Goal: Task Accomplishment & Management: Manage account settings

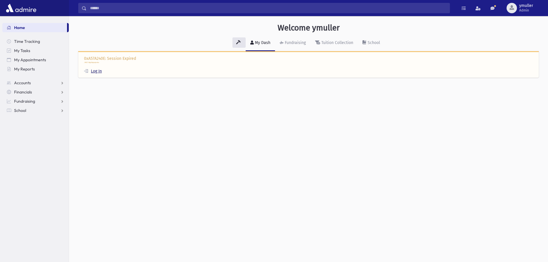
click at [98, 71] on link "Log In" at bounding box center [93, 71] width 18 height 5
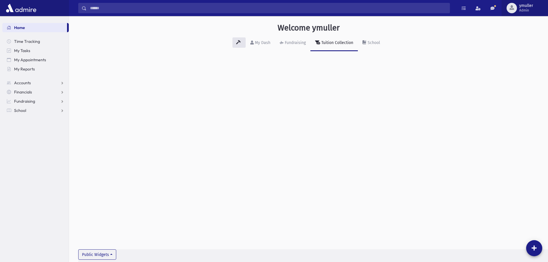
click at [522, 3] on button "ymuller Admin" at bounding box center [525, 8] width 46 height 16
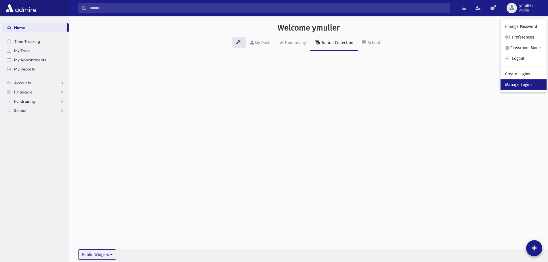
click at [525, 84] on link "Manage Logins" at bounding box center [524, 84] width 46 height 11
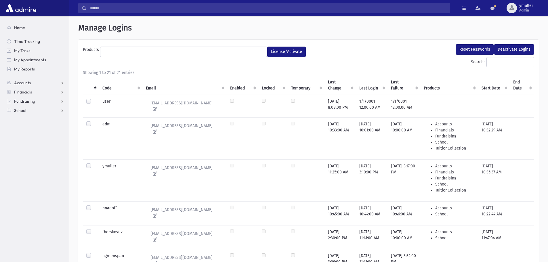
select select
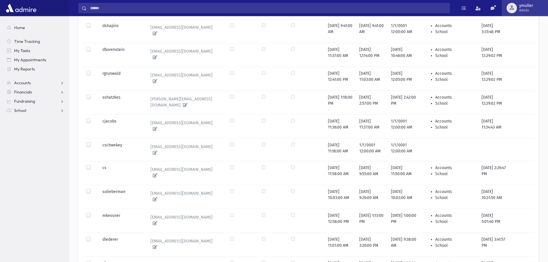
scroll to position [347, 0]
click at [530, 10] on span "Admin" at bounding box center [527, 10] width 14 height 5
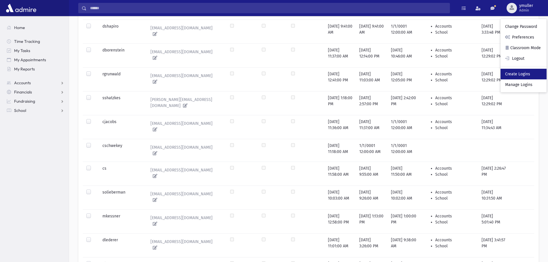
click at [529, 76] on link "Create Logins" at bounding box center [524, 74] width 46 height 11
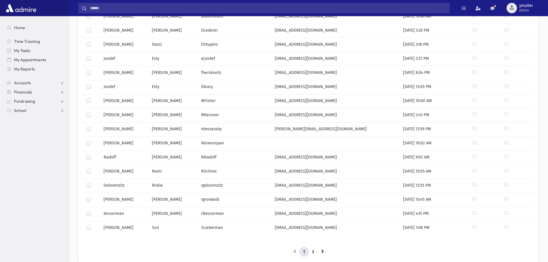
scroll to position [219, 0]
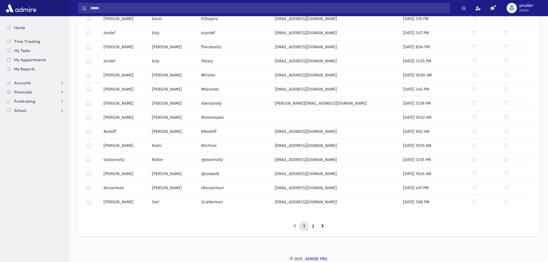
click at [93, 143] on label at bounding box center [93, 143] width 0 height 0
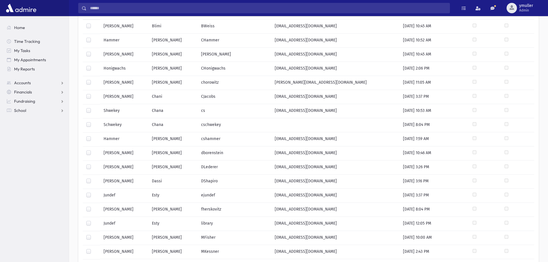
scroll to position [0, 0]
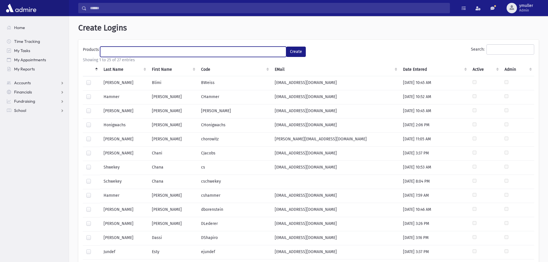
click at [273, 51] on ul at bounding box center [193, 51] width 186 height 9
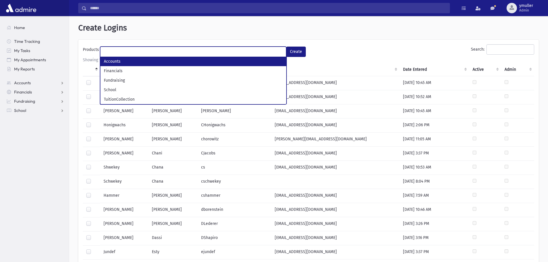
select select "*"
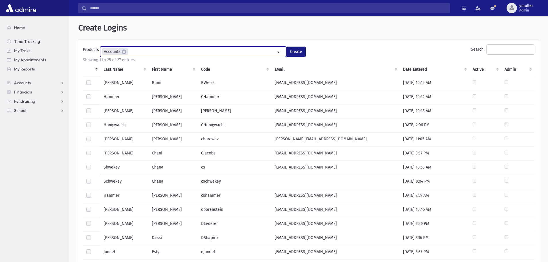
click at [157, 50] on ul "× × Accounts" at bounding box center [193, 51] width 186 height 9
click at [303, 54] on button "Create" at bounding box center [296, 52] width 20 height 10
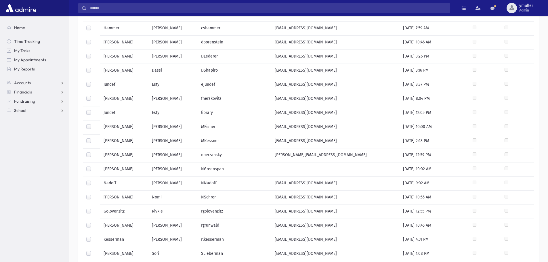
scroll to position [122, 0]
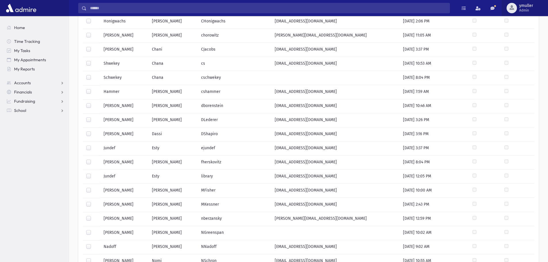
click at [527, 7] on span "ymuller" at bounding box center [527, 5] width 14 height 5
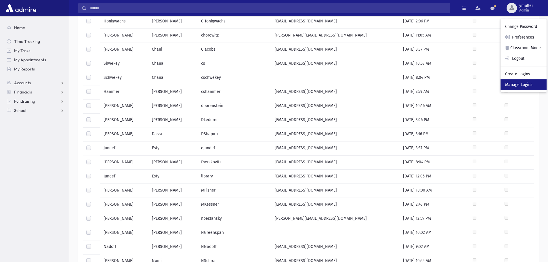
click at [528, 85] on link "Manage Logins" at bounding box center [524, 84] width 46 height 11
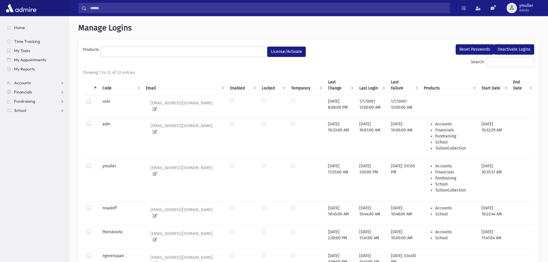
select select
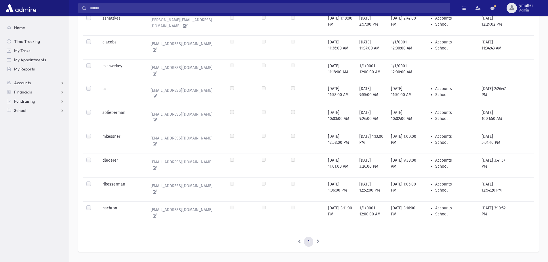
scroll to position [428, 0]
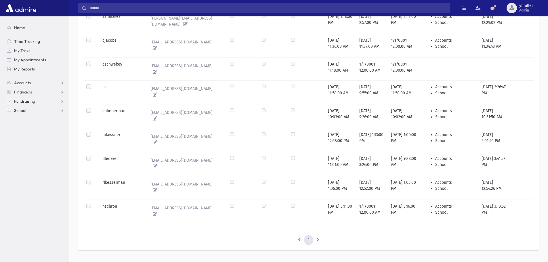
click at [93, 204] on label at bounding box center [93, 204] width 0 height 0
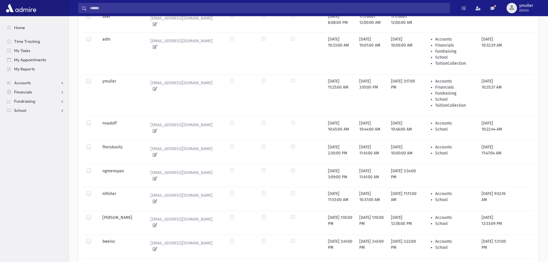
scroll to position [0, 0]
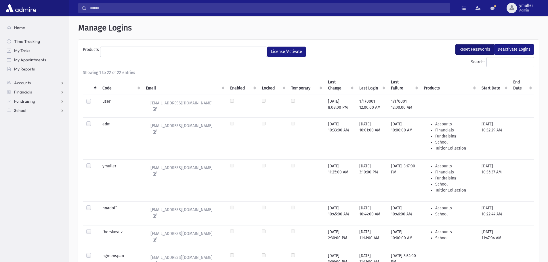
click at [482, 47] on button "Reset Passwords" at bounding box center [475, 49] width 38 height 10
select select
